Goal: Information Seeking & Learning: Learn about a topic

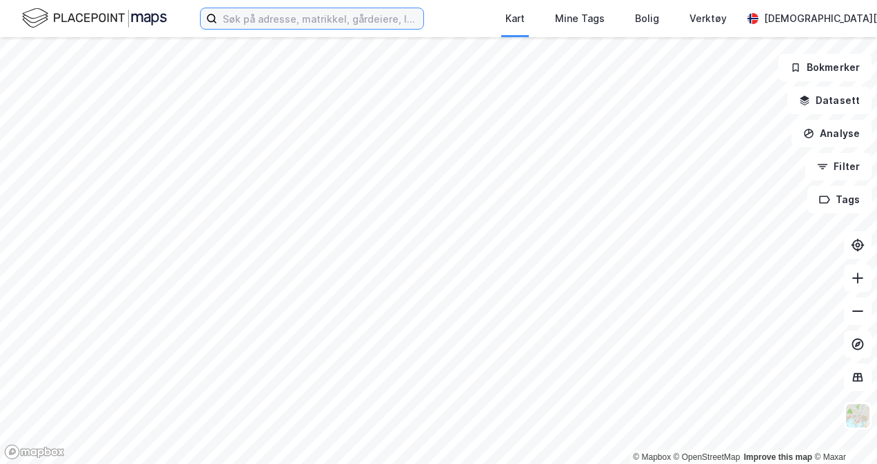
click at [378, 19] on input at bounding box center [320, 18] width 206 height 21
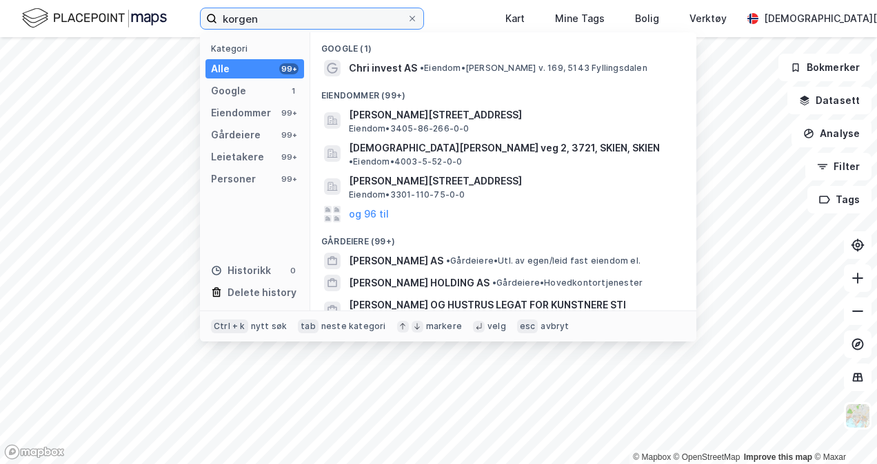
type input "korgen"
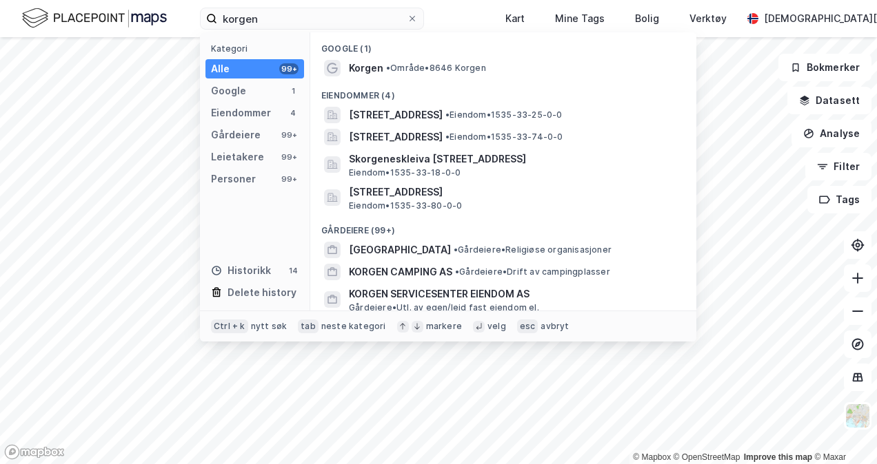
click at [449, 72] on span "• Område • 8646 Korgen" at bounding box center [436, 68] width 100 height 11
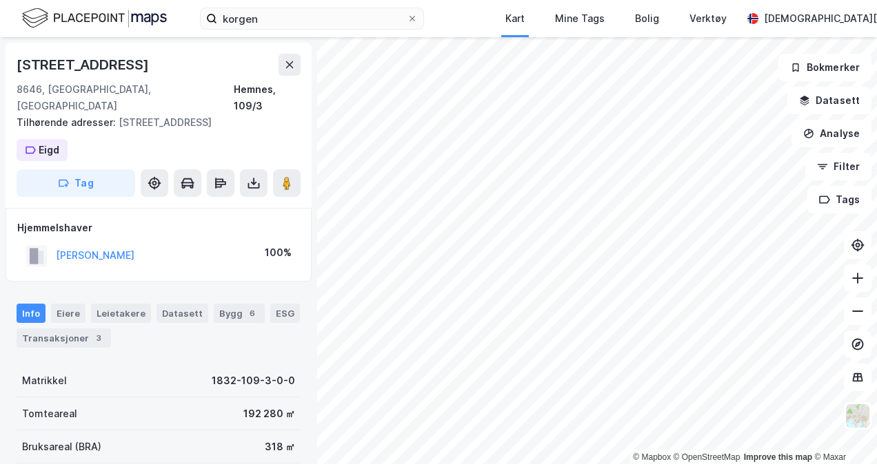
click at [0, 0] on button "[PERSON_NAME]" at bounding box center [0, 0] width 0 height 0
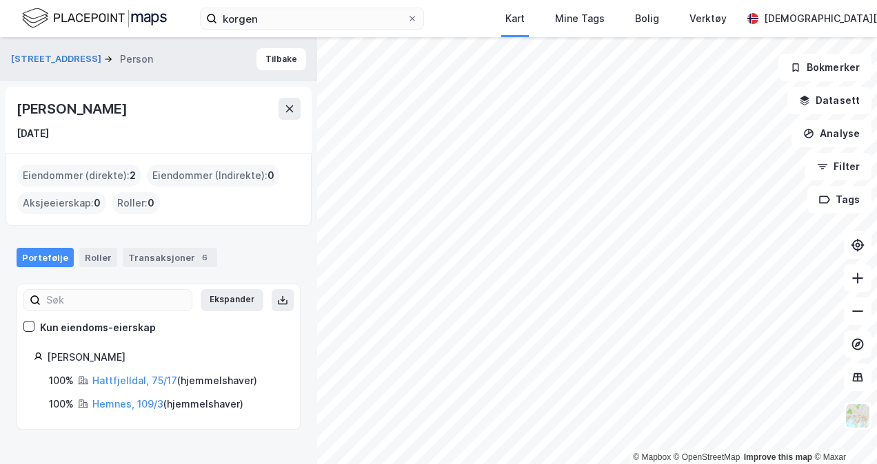
click at [493, 464] on html "korgen Kart Mine Tags Bolig Verktøy [PERSON_NAME] © Mapbox © OpenStreetMap Impr…" at bounding box center [438, 232] width 877 height 464
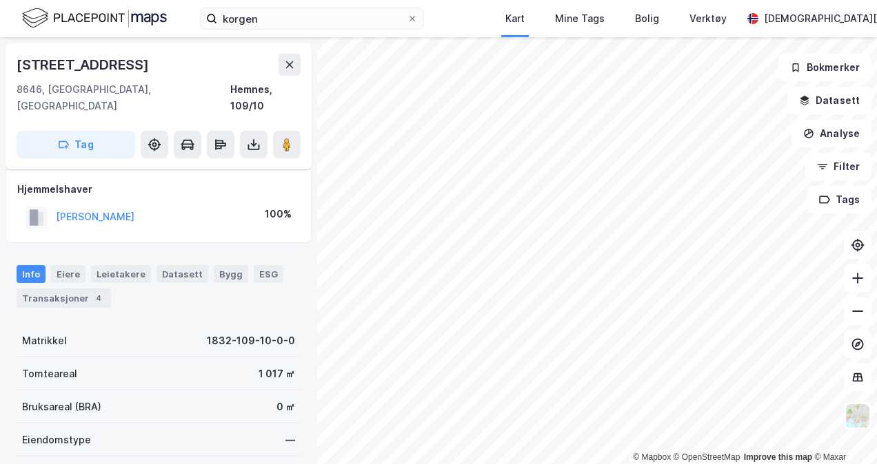
scroll to position [69, 0]
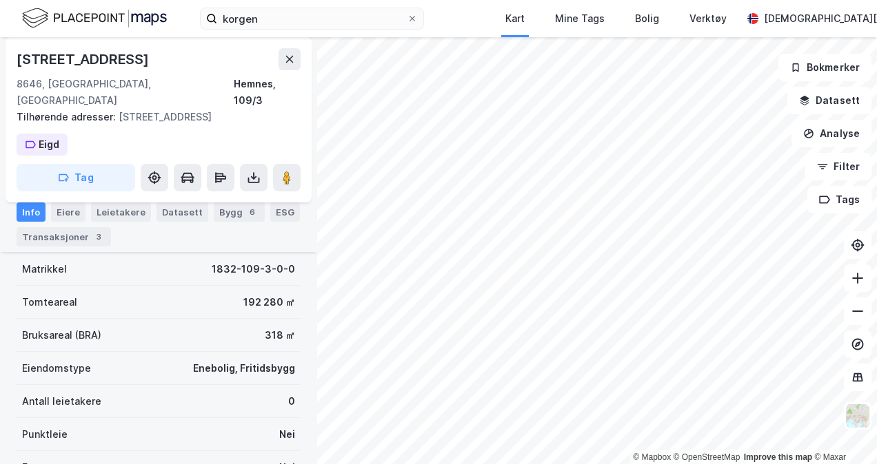
scroll to position [79, 0]
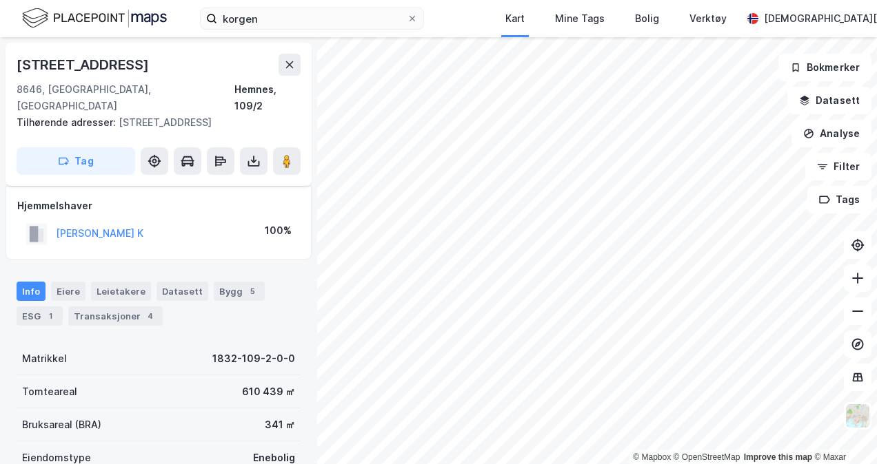
scroll to position [79, 0]
